Goal: Use online tool/utility: Utilize a website feature to perform a specific function

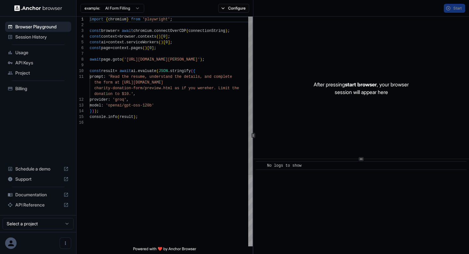
scroll to position [57, 0]
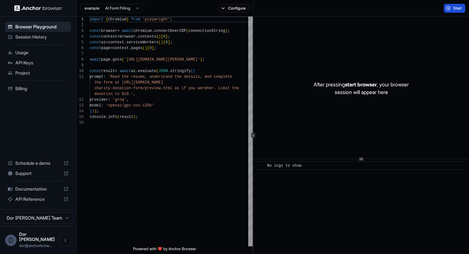
click at [456, 6] on span "Start" at bounding box center [458, 8] width 9 height 5
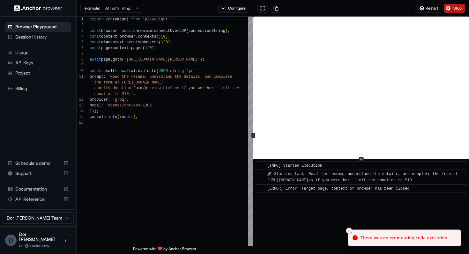
click at [453, 8] on button "Stop" at bounding box center [454, 8] width 21 height 9
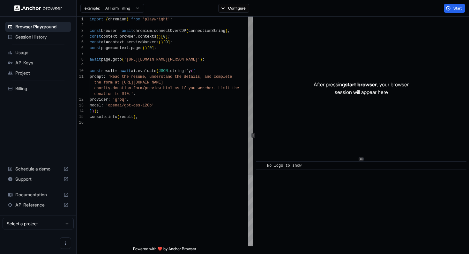
scroll to position [57, 0]
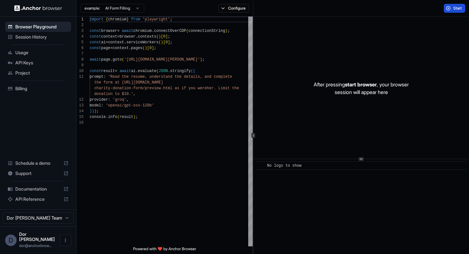
click at [450, 9] on button "Start" at bounding box center [454, 8] width 21 height 9
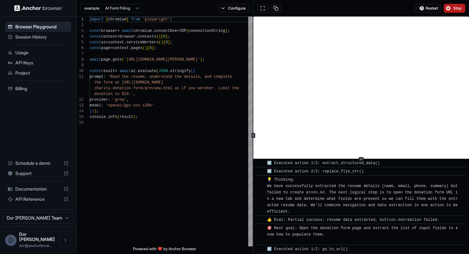
scroll to position [102, 0]
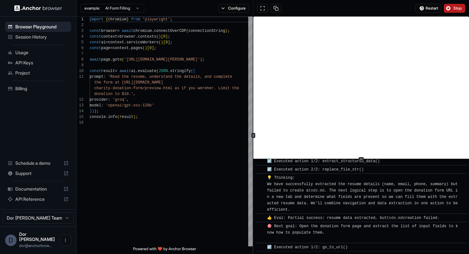
click at [455, 10] on span "Stop" at bounding box center [458, 8] width 9 height 5
